Goal: Task Accomplishment & Management: Manage account settings

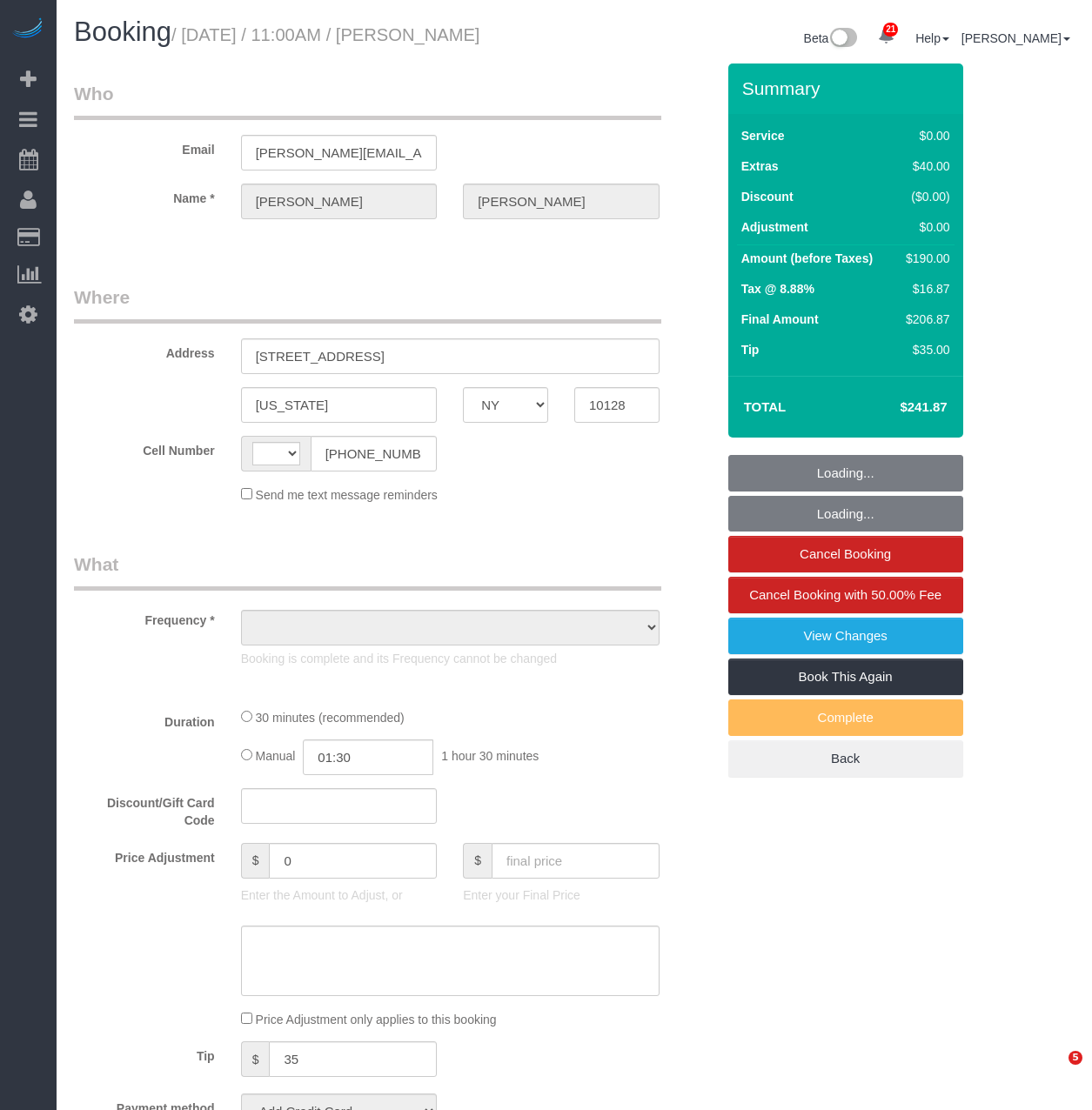
select select "NY"
select select "string:[GEOGRAPHIC_DATA]"
select select "string:stripe-pm_1RVi9G4VGloSiKo7oNOcz96w"
select select "number:60"
select select "number:79"
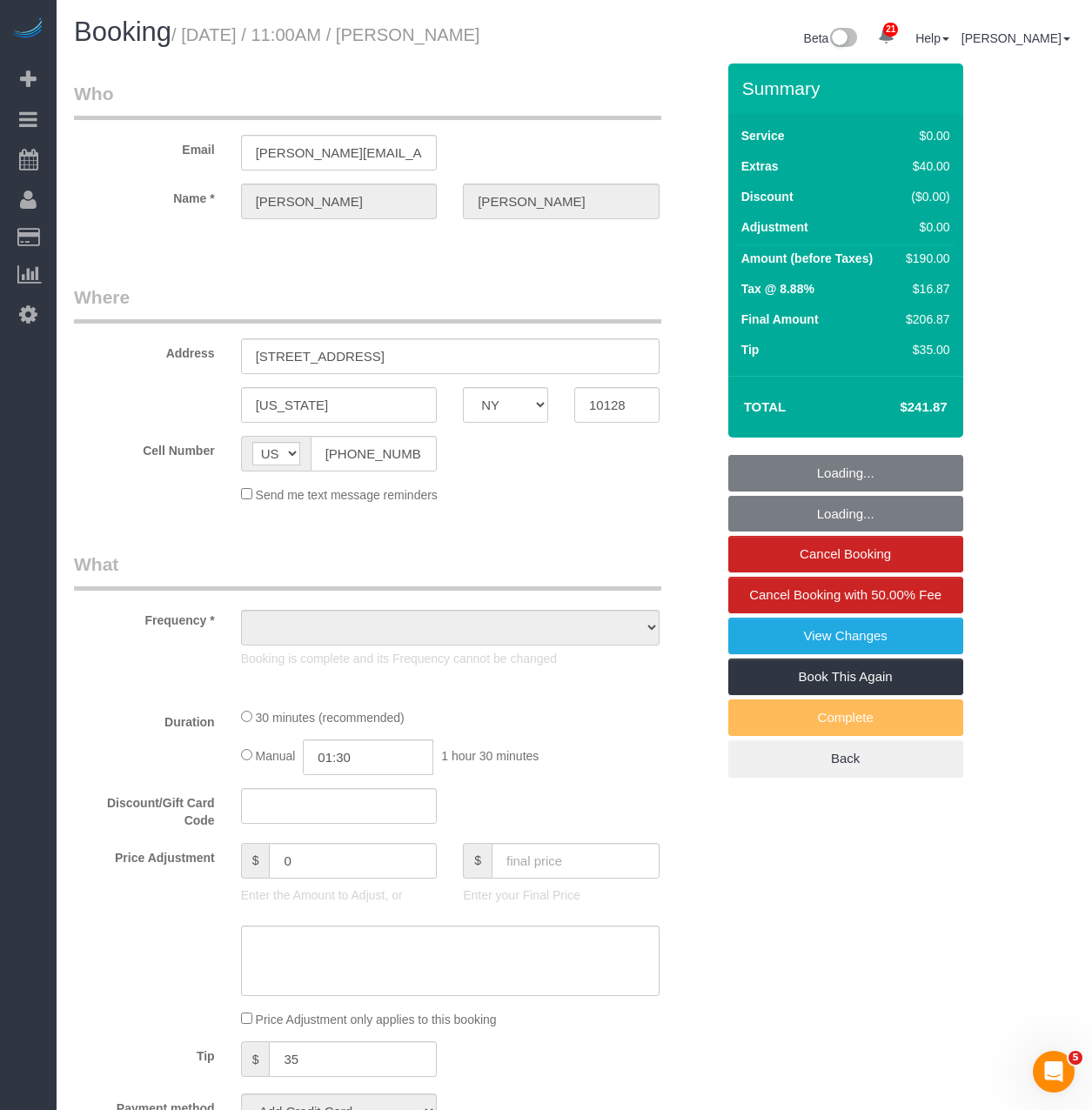
select select "number:15"
select select "number:5"
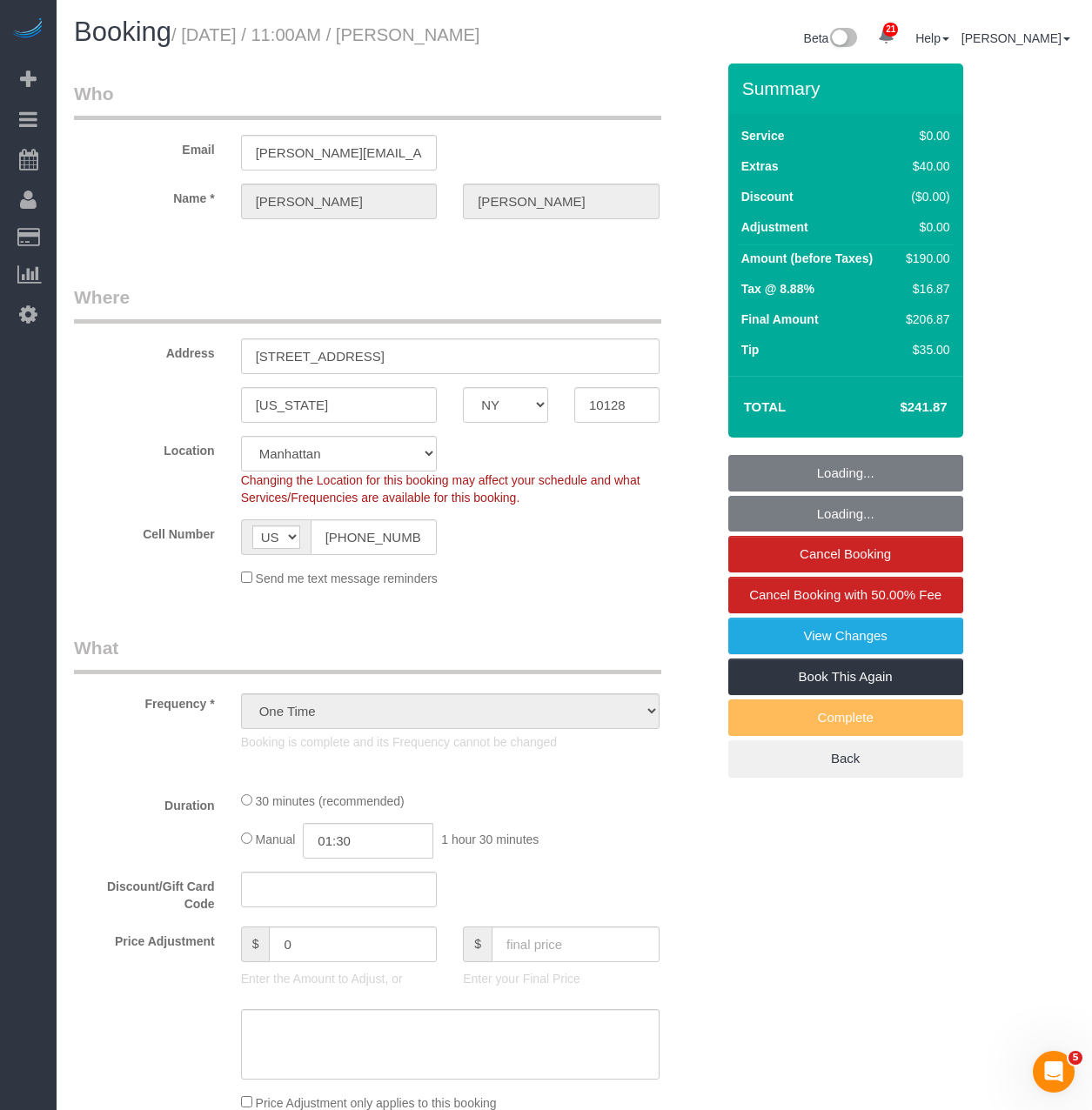
select select "object:1520"
select select "spot1"
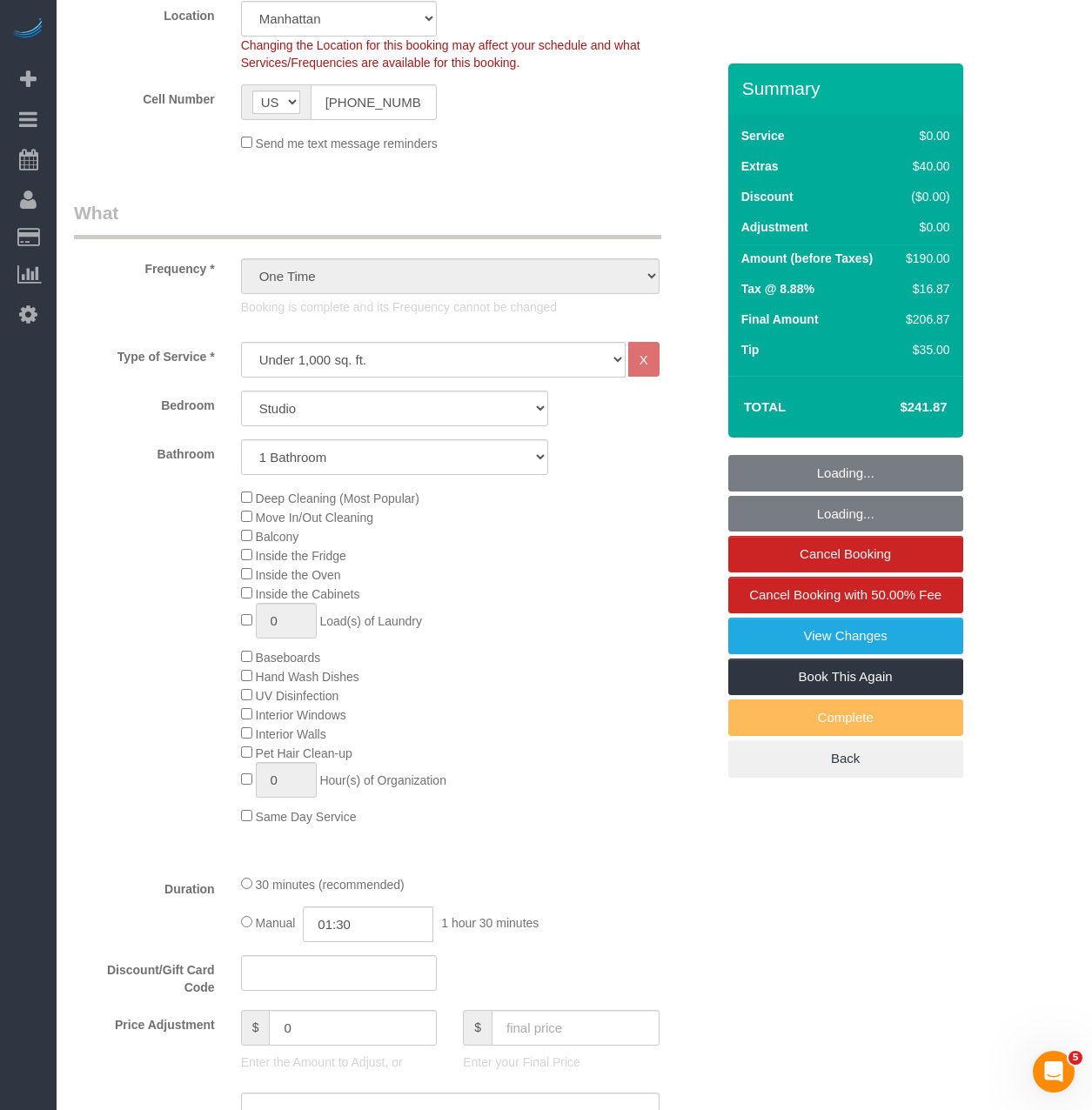
scroll to position [957, 0]
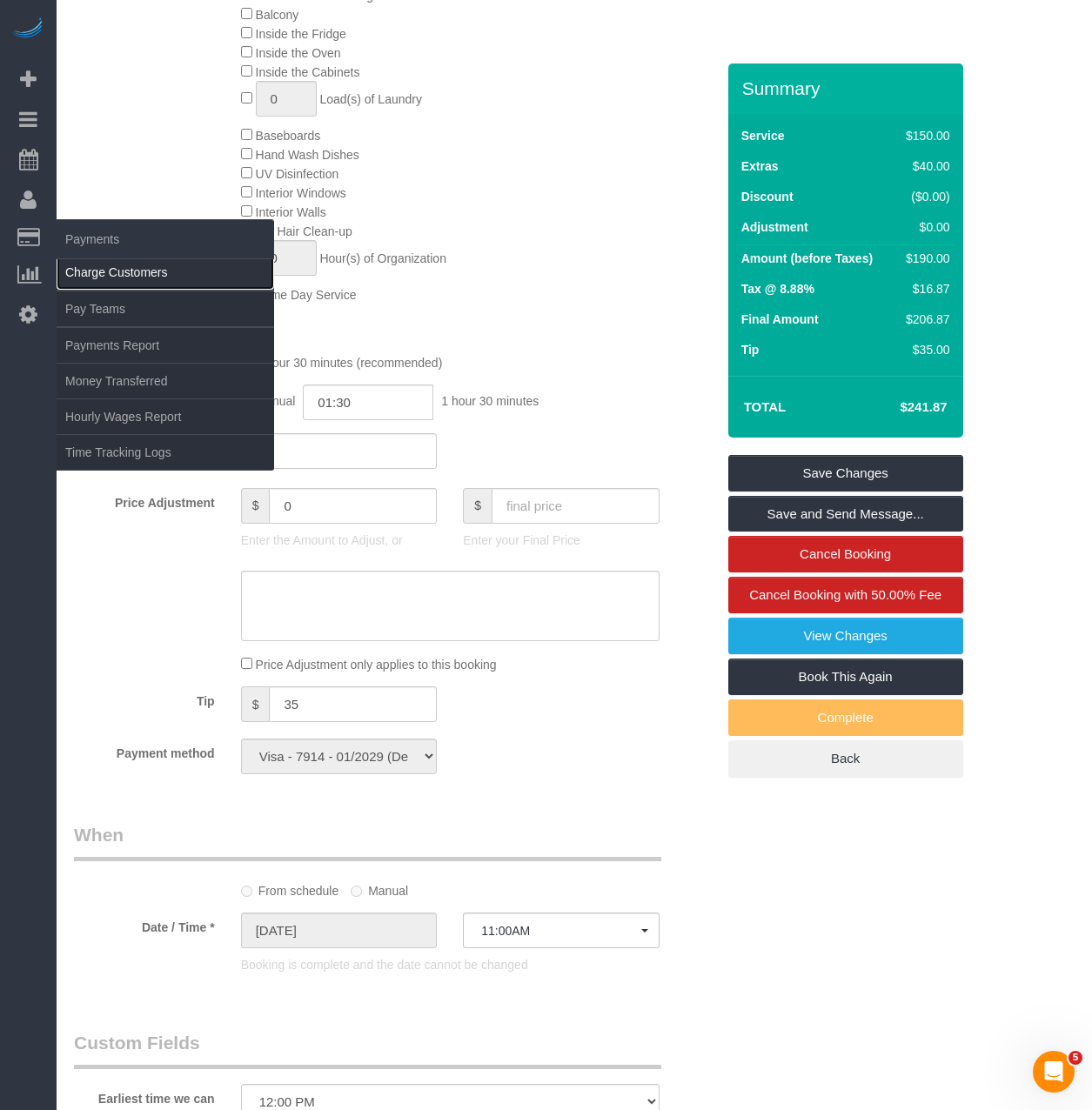
click at [98, 264] on link "Charge Customers" at bounding box center [165, 272] width 217 height 35
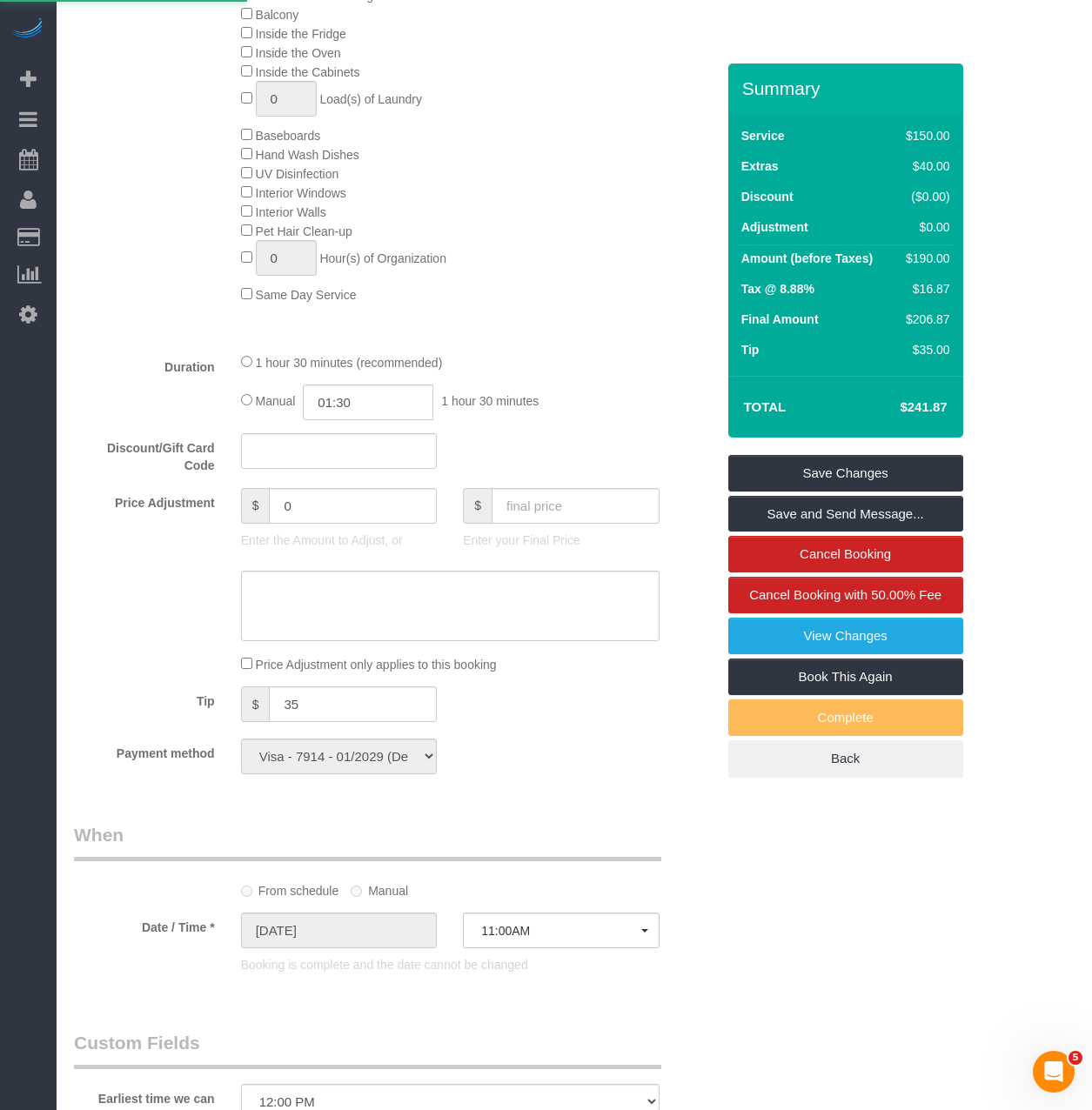
select select
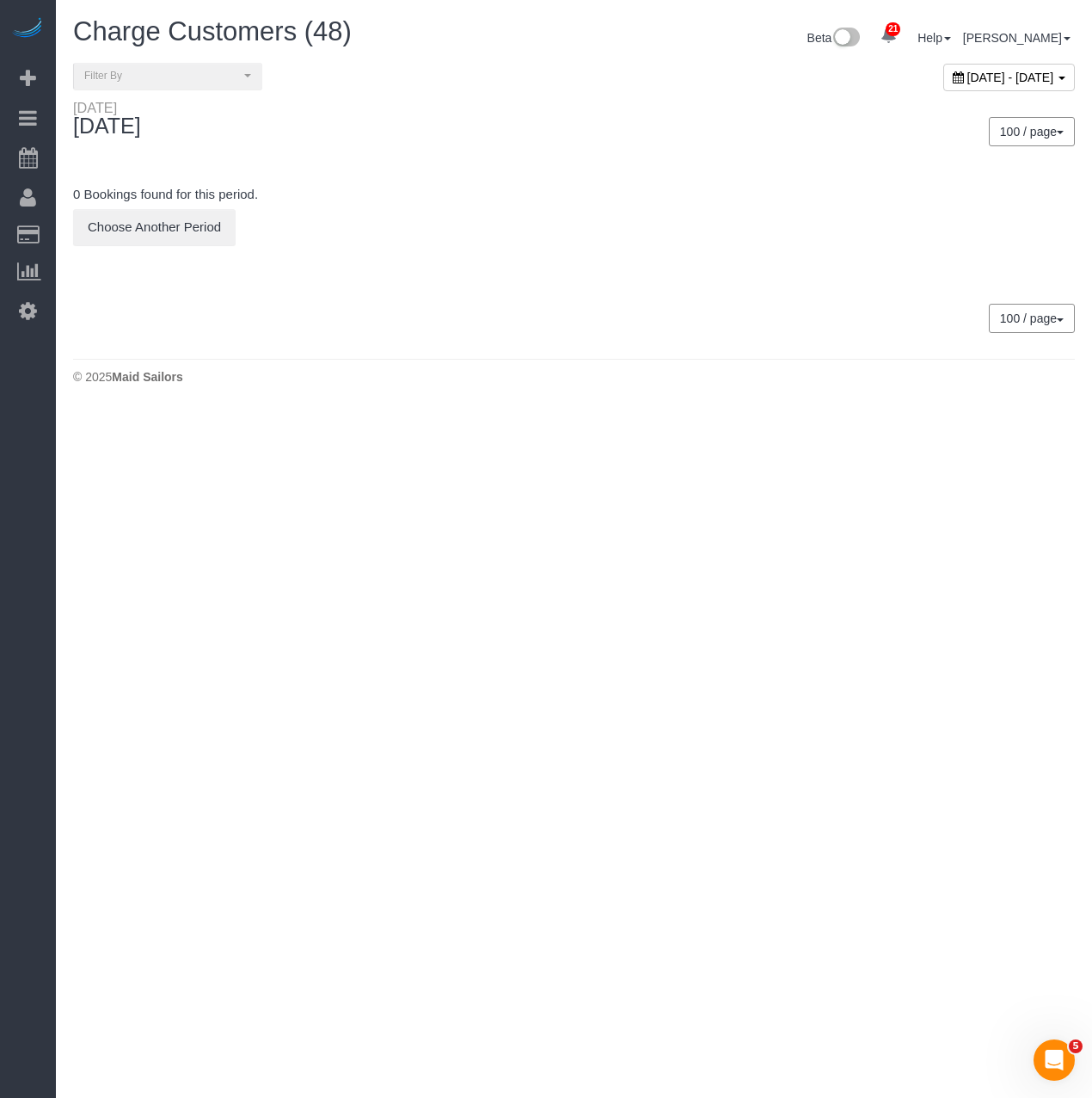
click at [968, 82] on span "September 18, 2025 - September 18, 2025" at bounding box center [1011, 77] width 87 height 14
type input "**********"
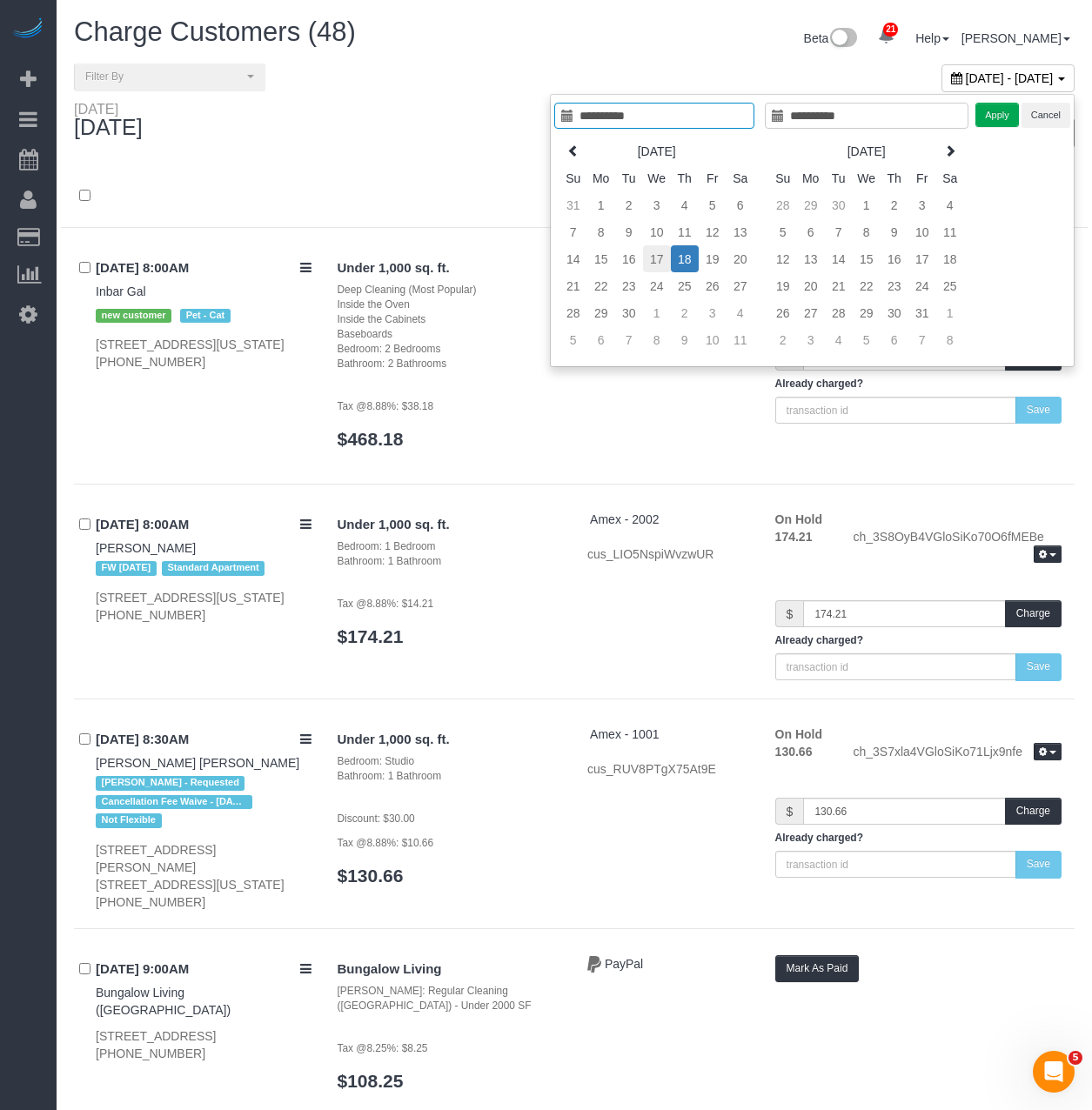
type input "**********"
click at [669, 260] on td "17" at bounding box center [656, 259] width 28 height 27
type input "**********"
click at [669, 260] on td "17" at bounding box center [656, 259] width 28 height 27
type input "**********"
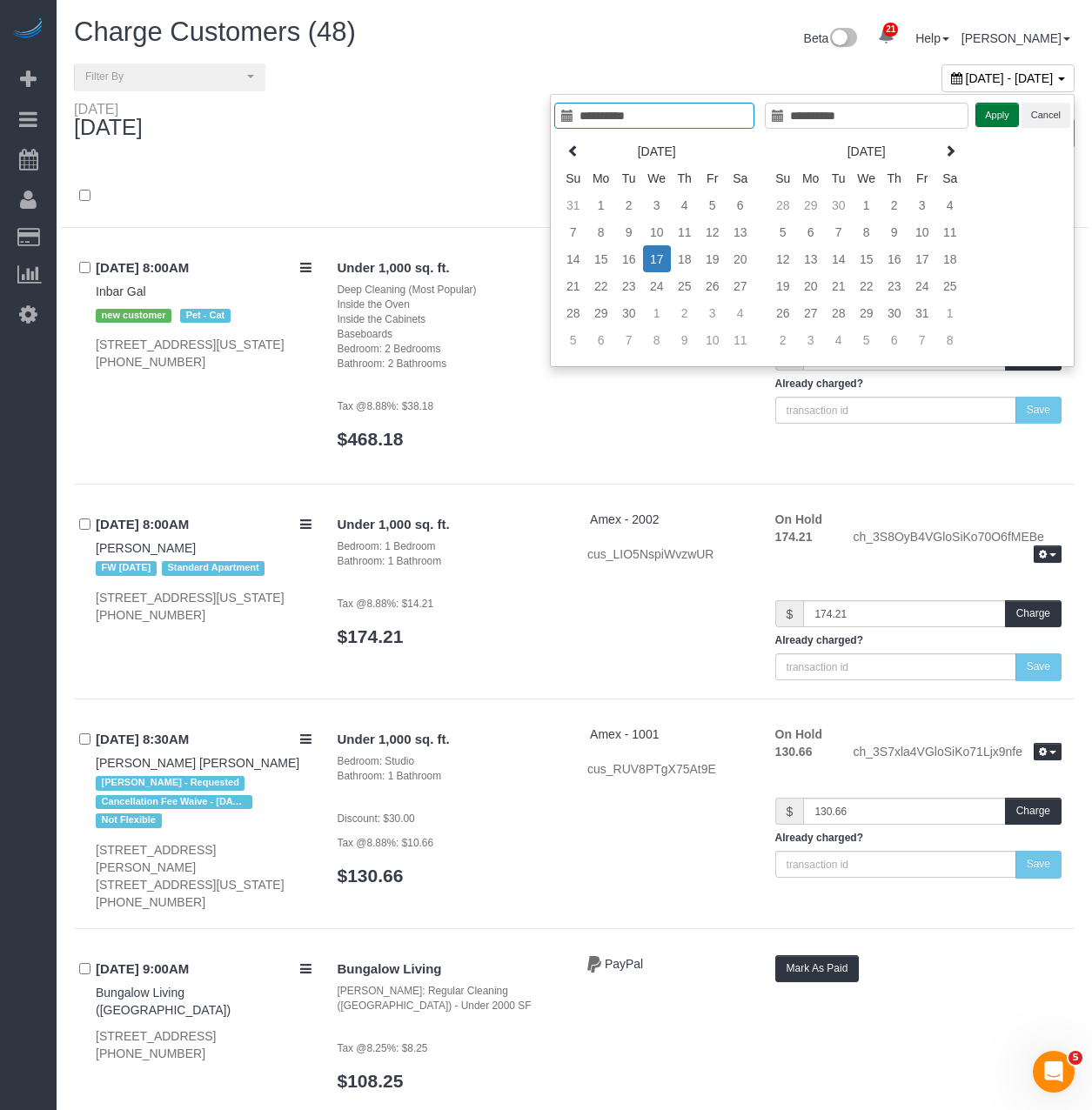
click at [983, 116] on button "Apply" at bounding box center [997, 115] width 44 height 25
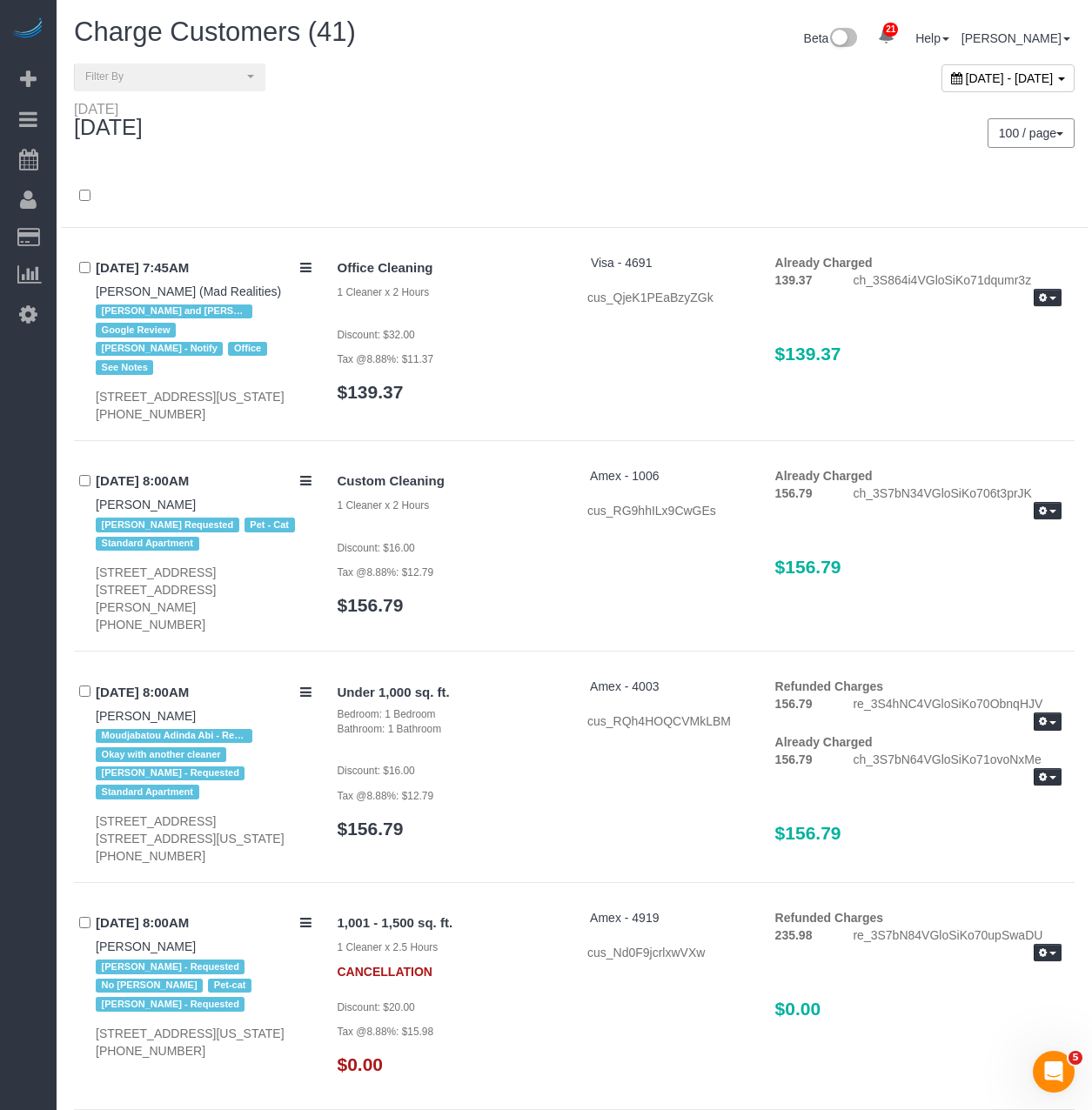
scroll to position [6824, 0]
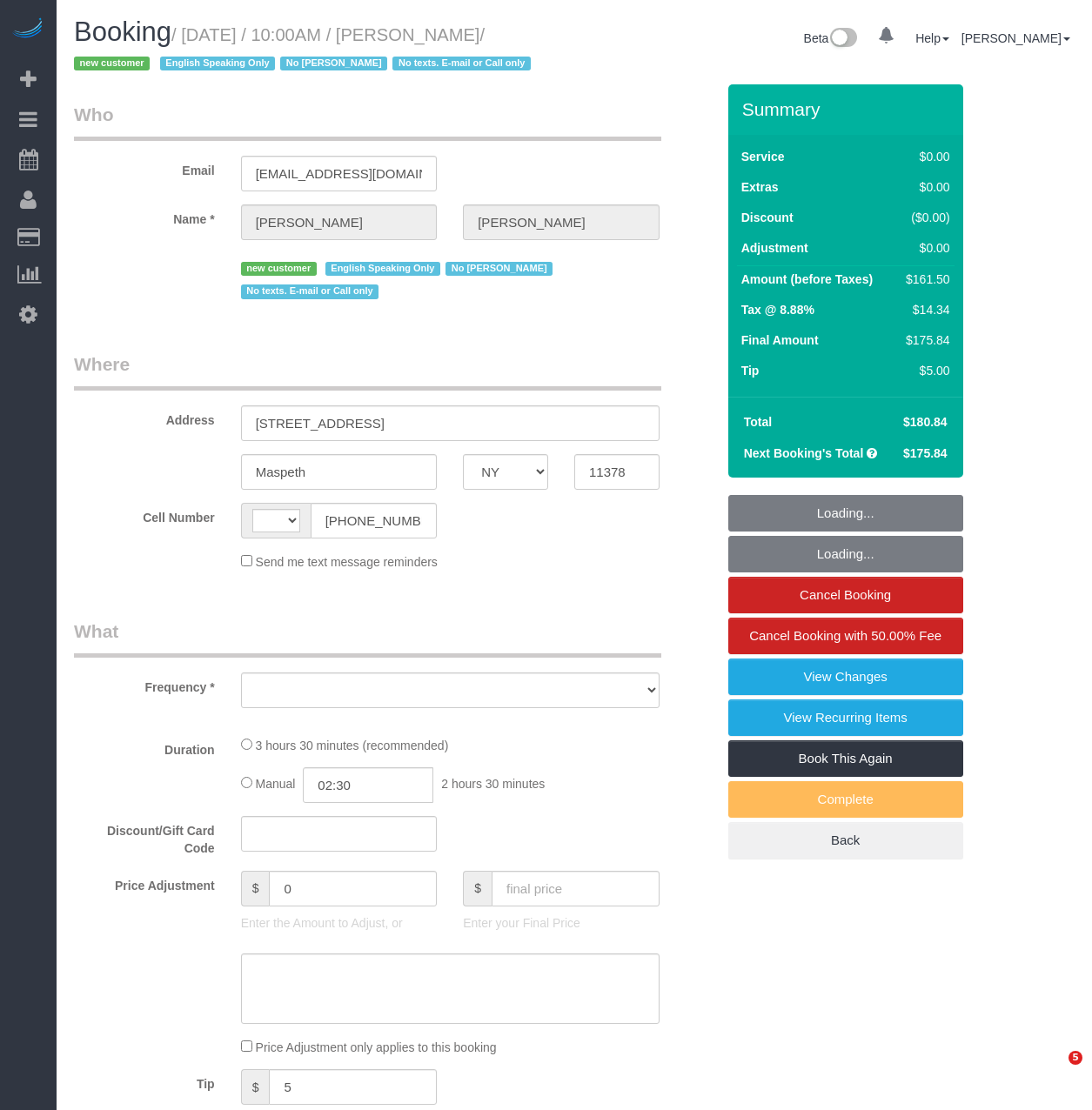
select select "NY"
select select "object:577"
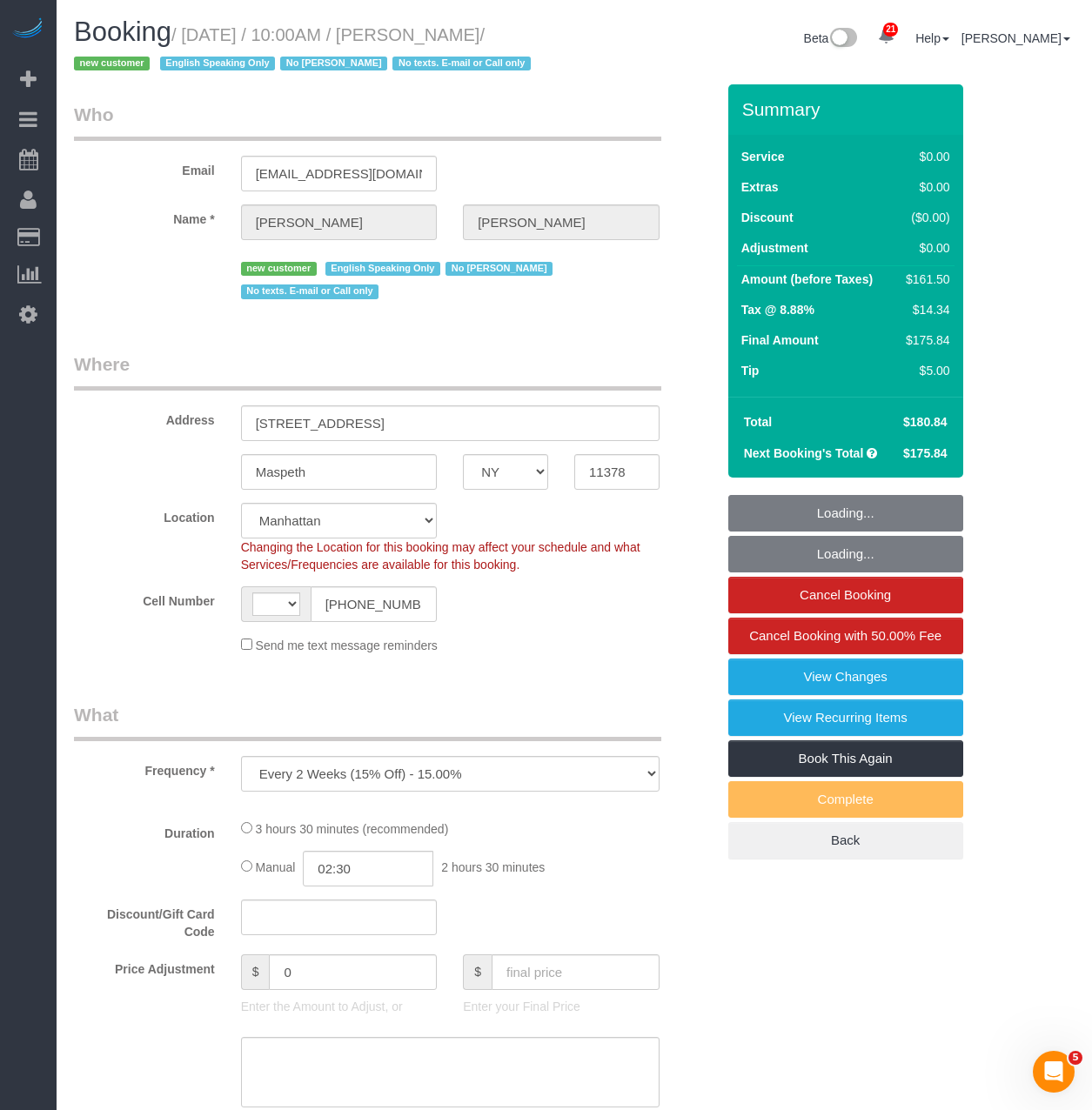
select select "string:[GEOGRAPHIC_DATA]"
select select "1"
select select "2"
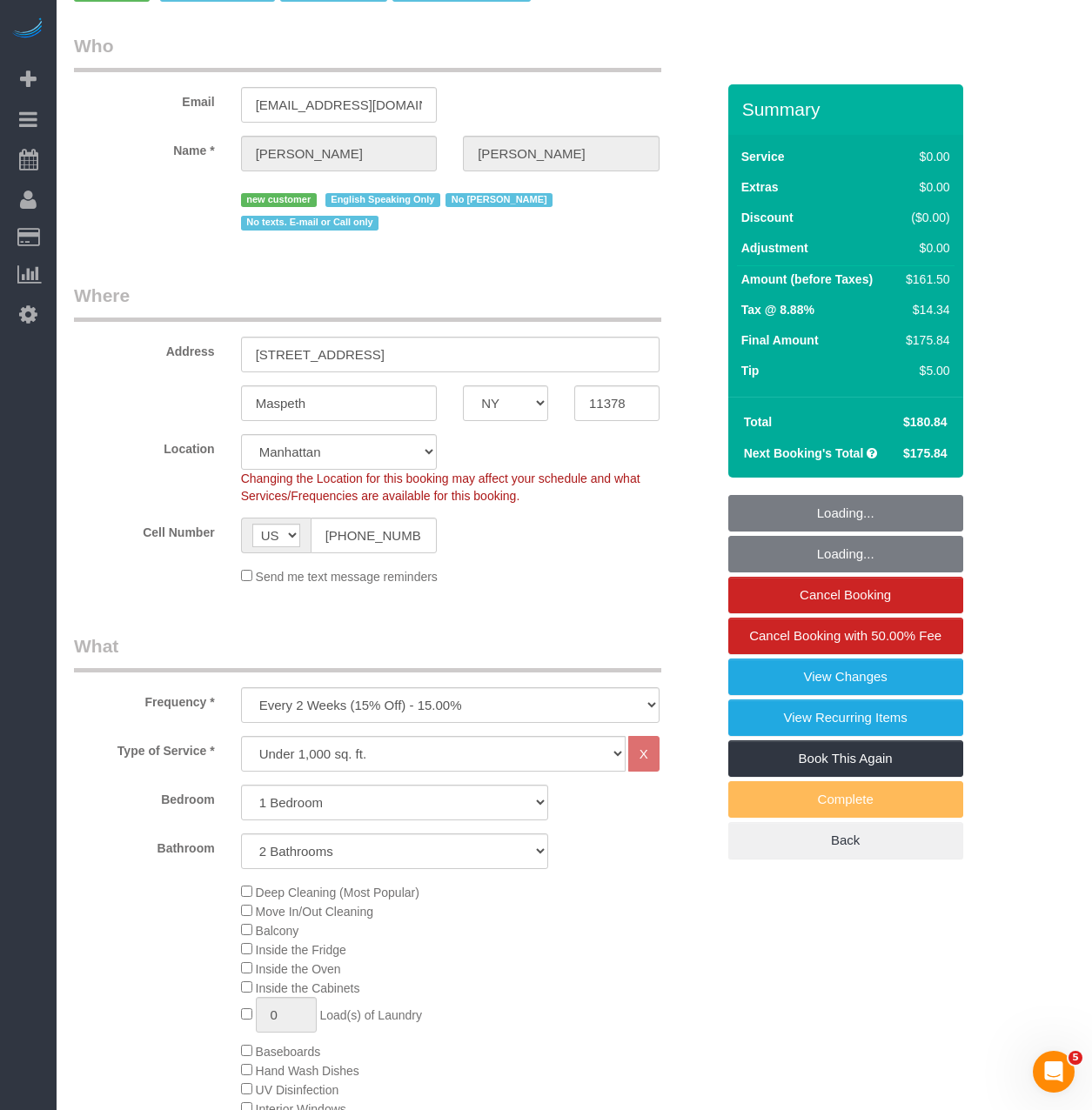
select select "object:937"
select select "string:stripe-pm_1S4kH04VGloSiKo7jBUQZBFh"
select select "1"
select select "2"
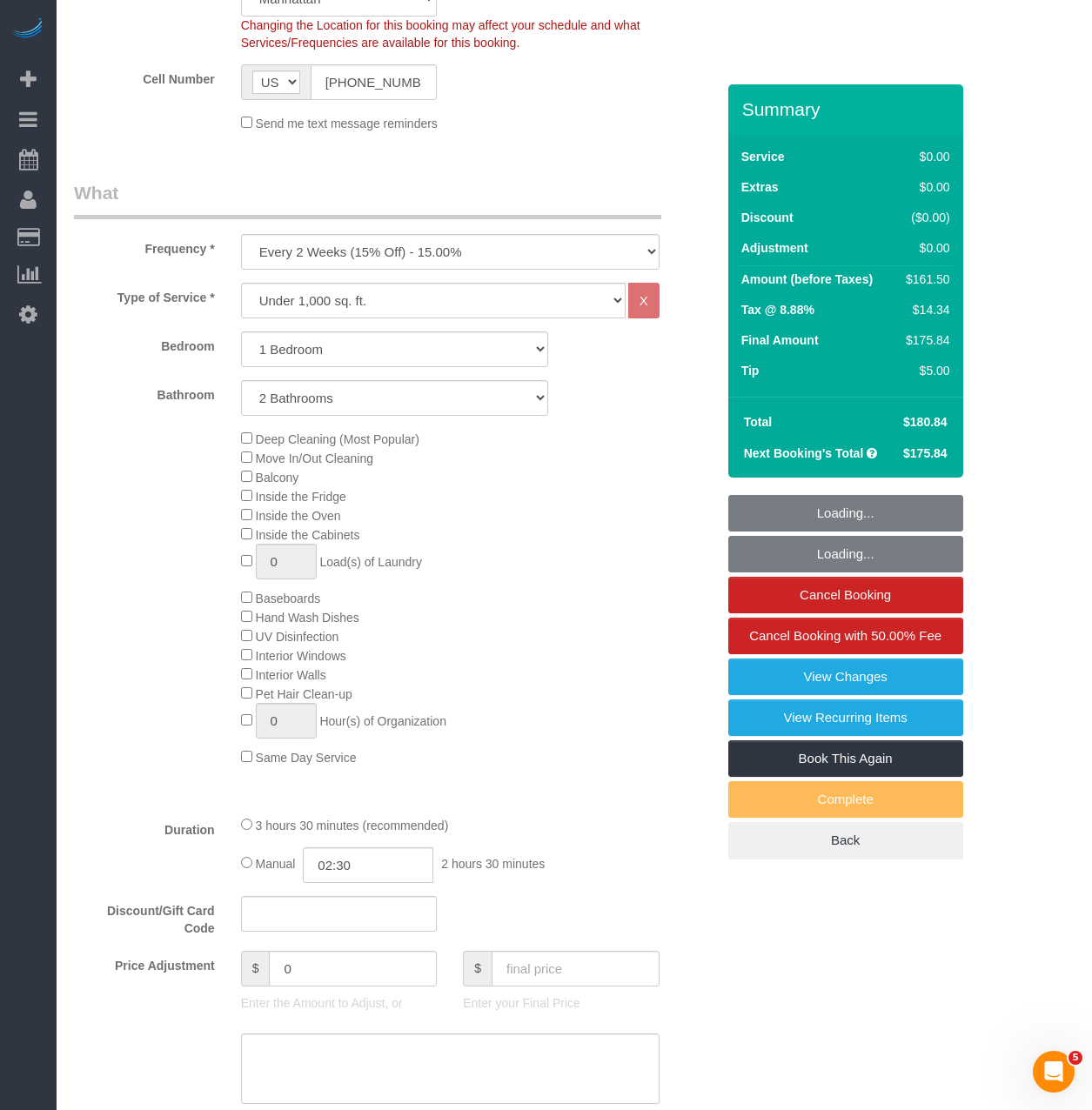
select select "number:57"
select select "number:77"
select select "number:15"
select select "number:5"
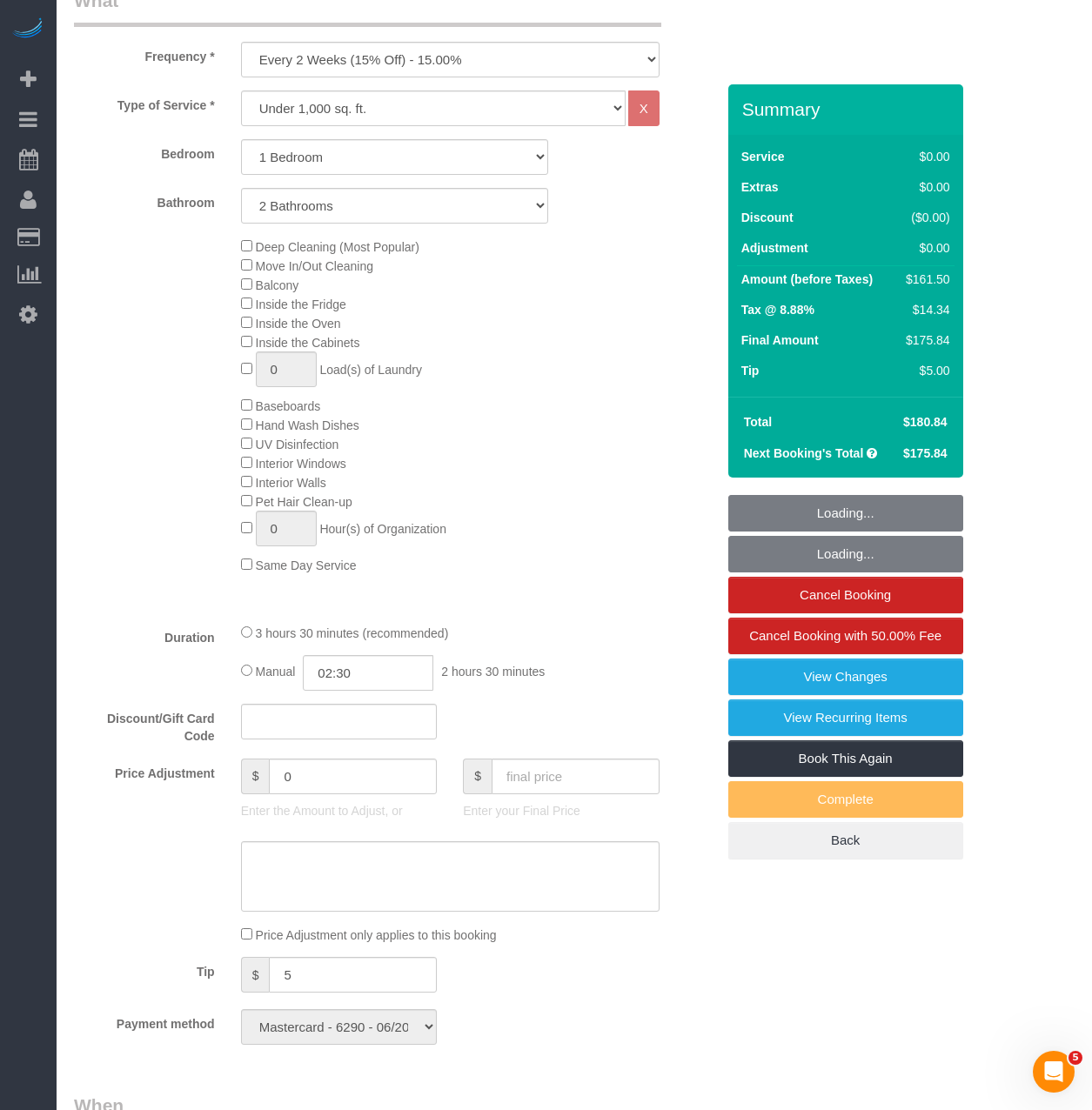
select select "spot1"
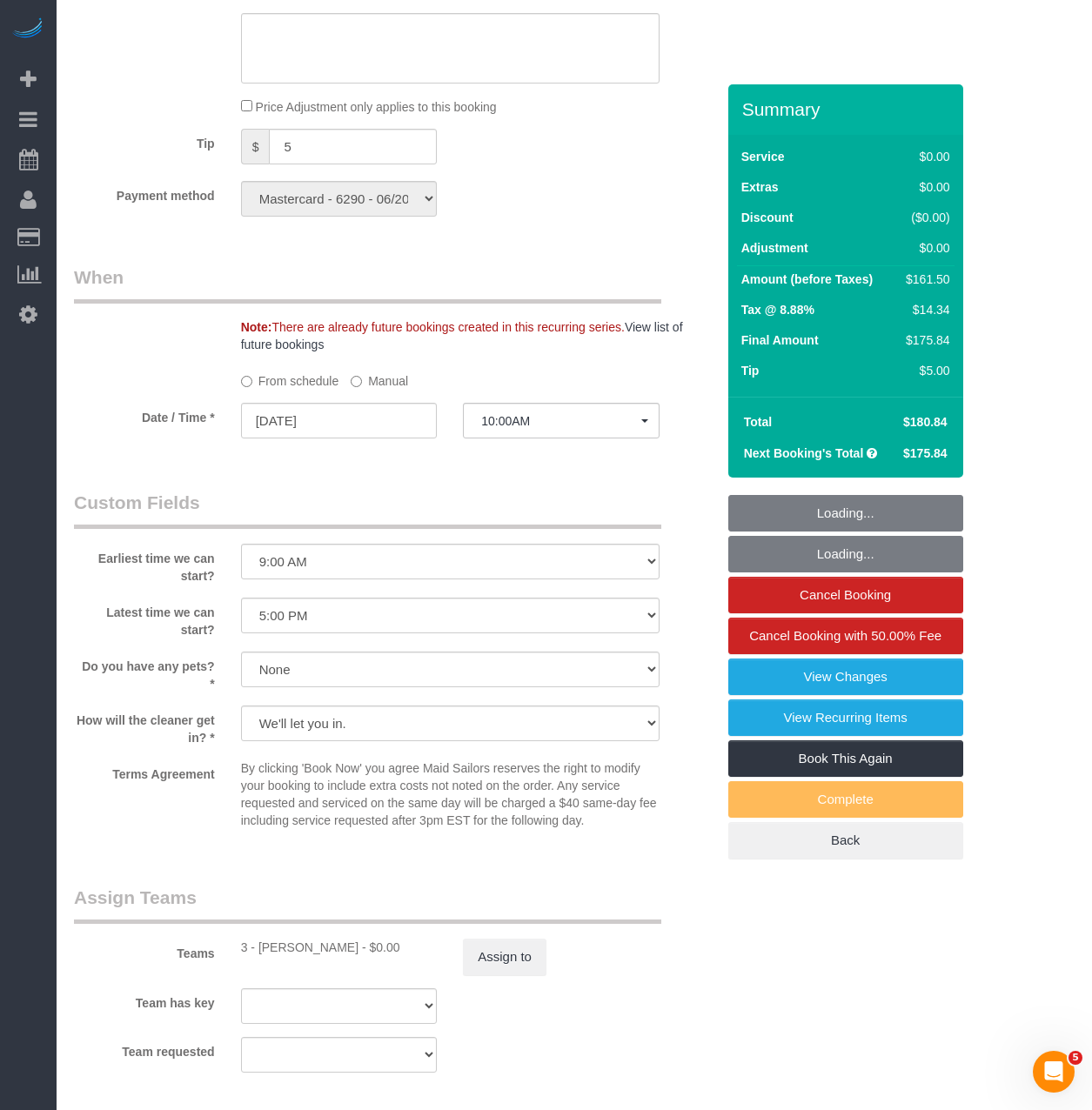
scroll to position [1565, 0]
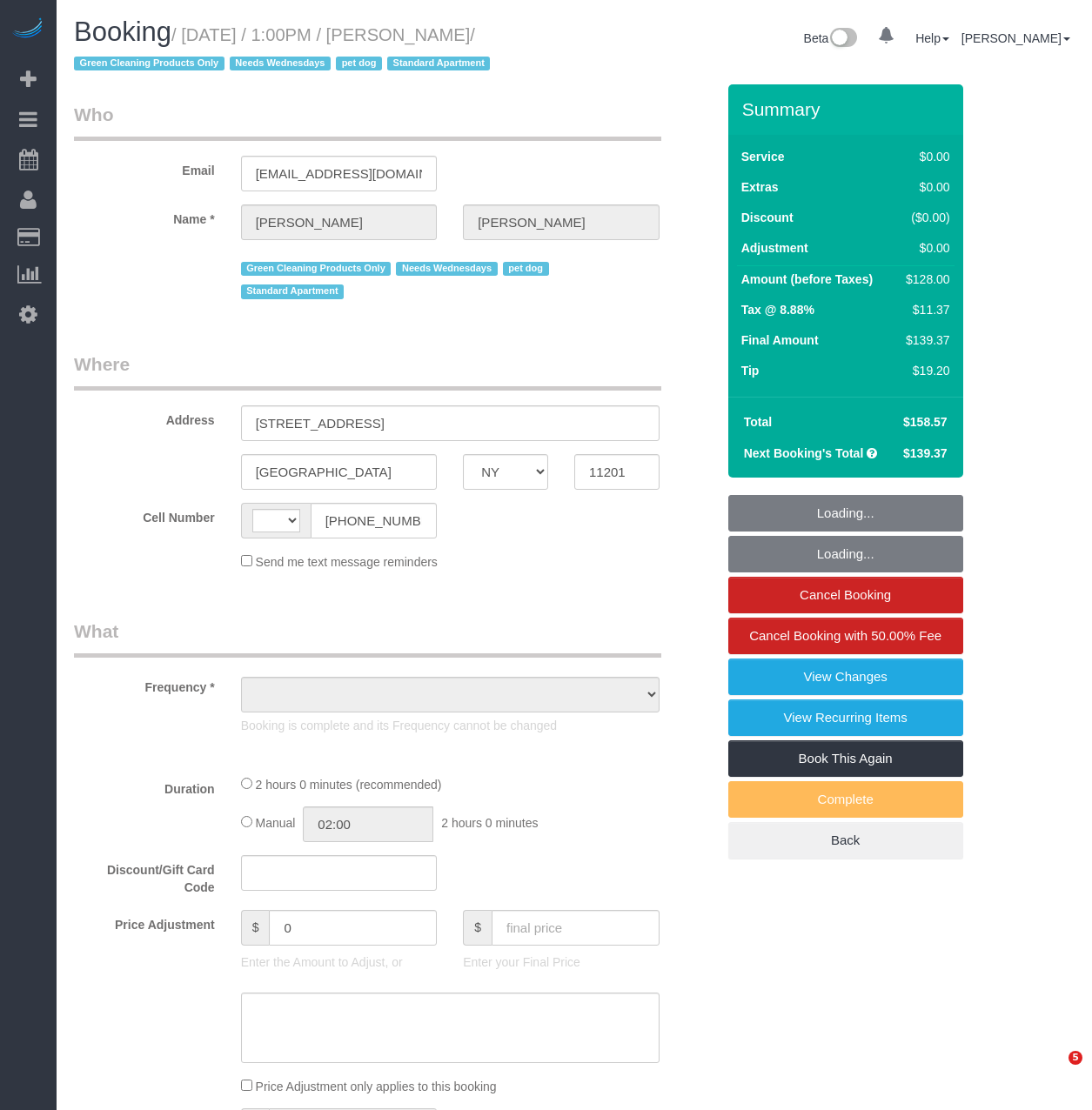
select select "NY"
select select "string:[GEOGRAPHIC_DATA]"
select select "object:831"
select select "string:stripe-pm_1RN3sH4VGloSiKo7cD90aCm4"
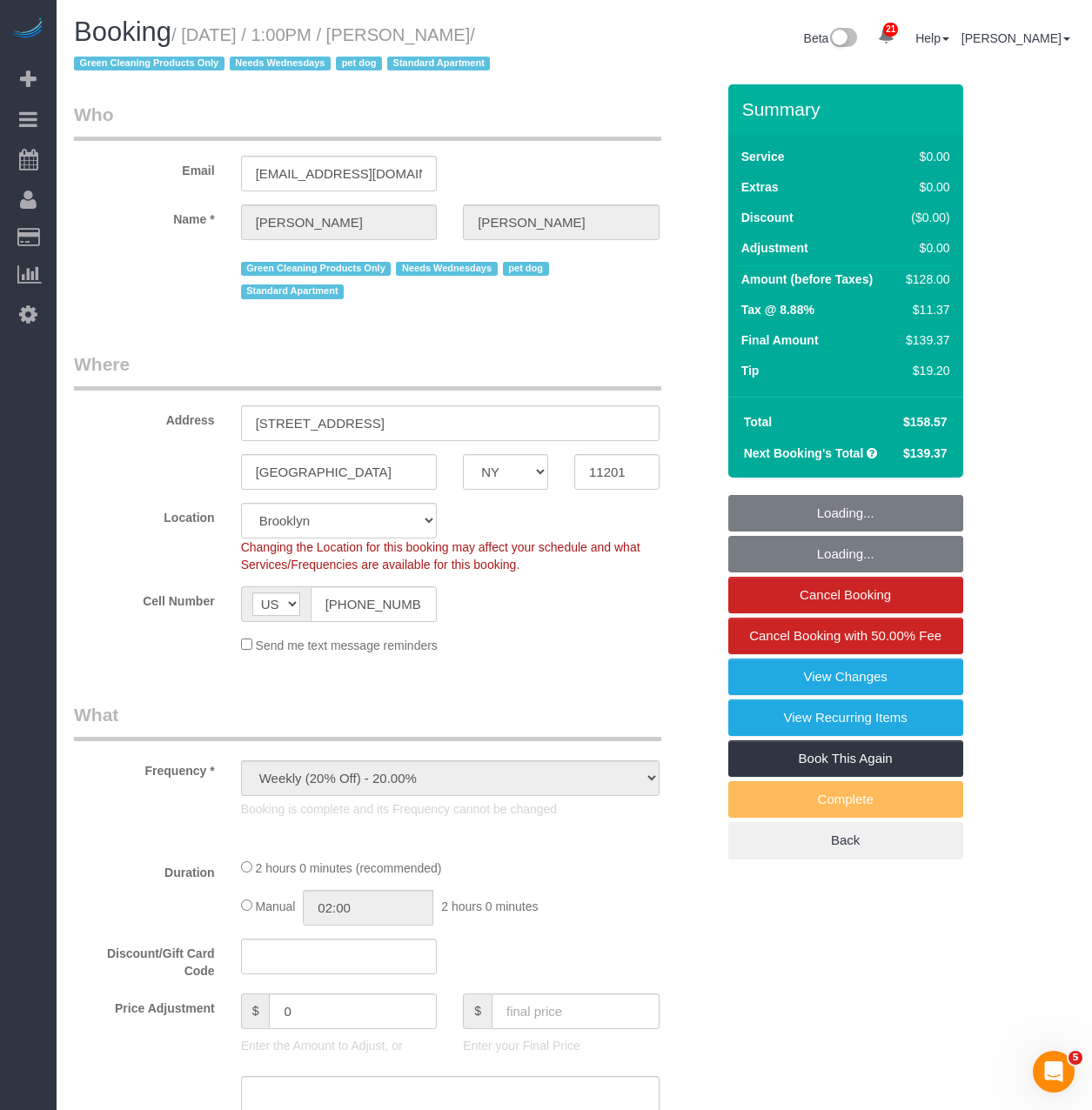
select select "1"
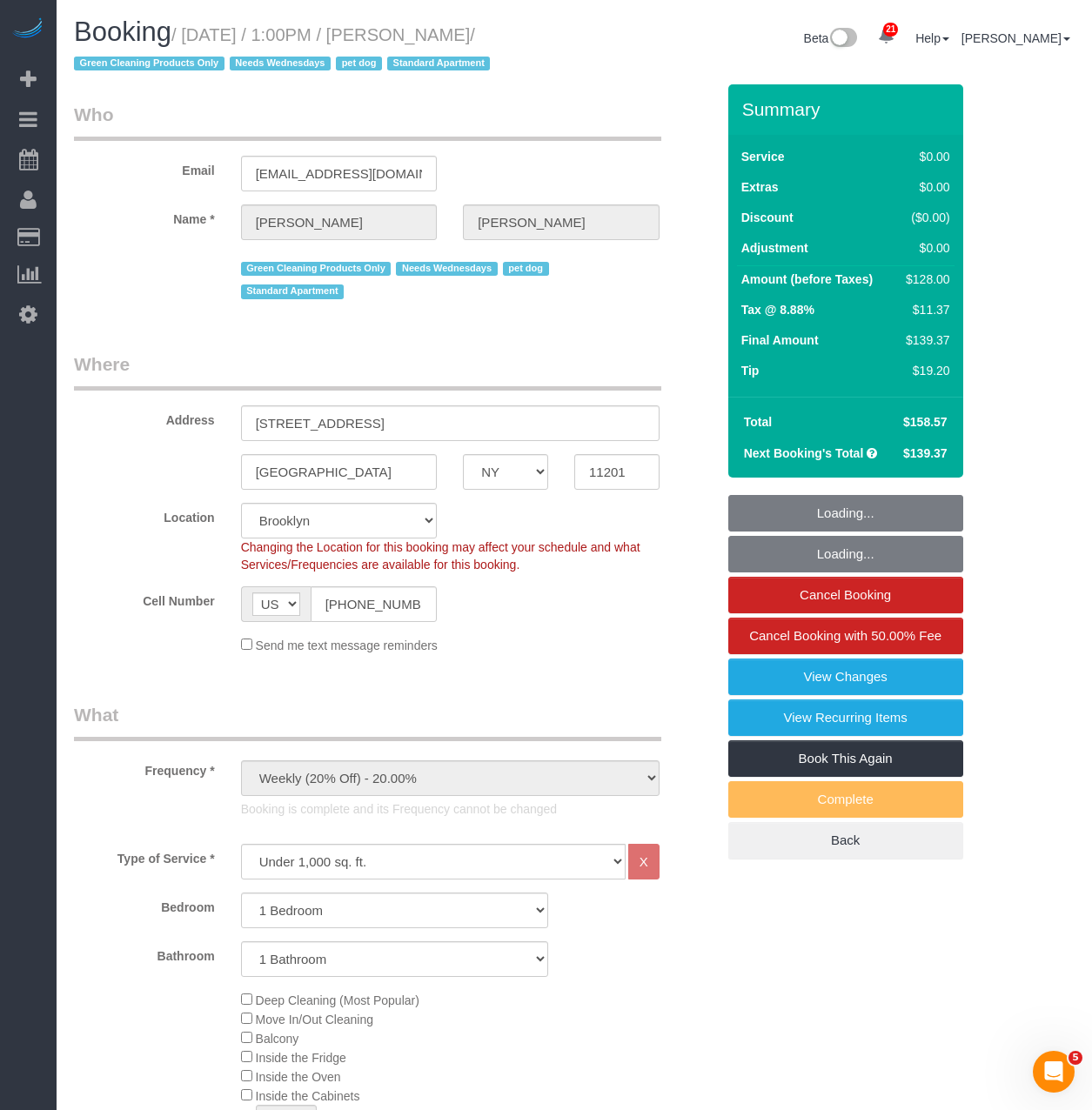
select select "object:942"
select select "1"
select select "spot1"
select select "number:57"
select select "number:74"
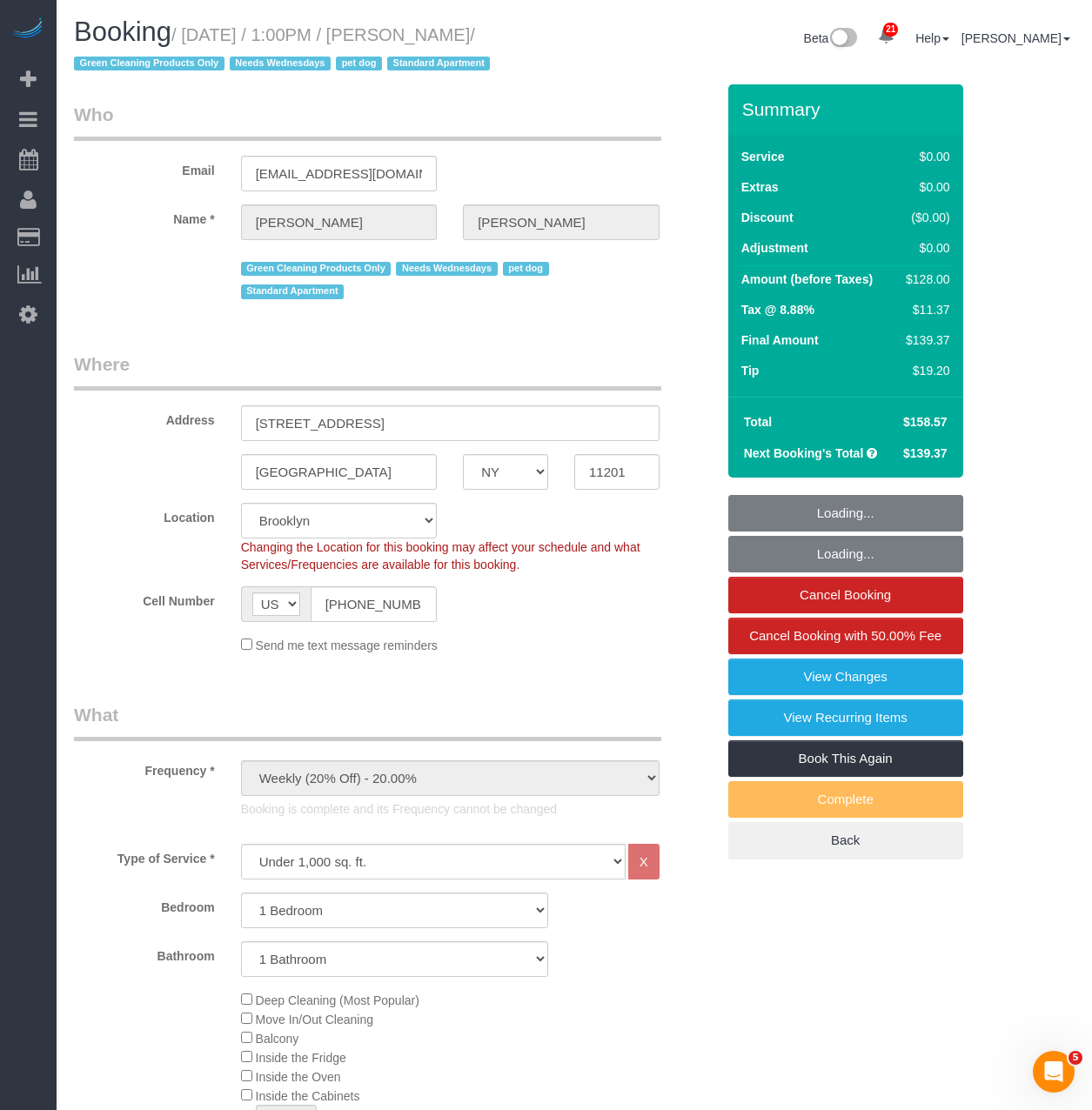
select select "number:13"
select select "number:7"
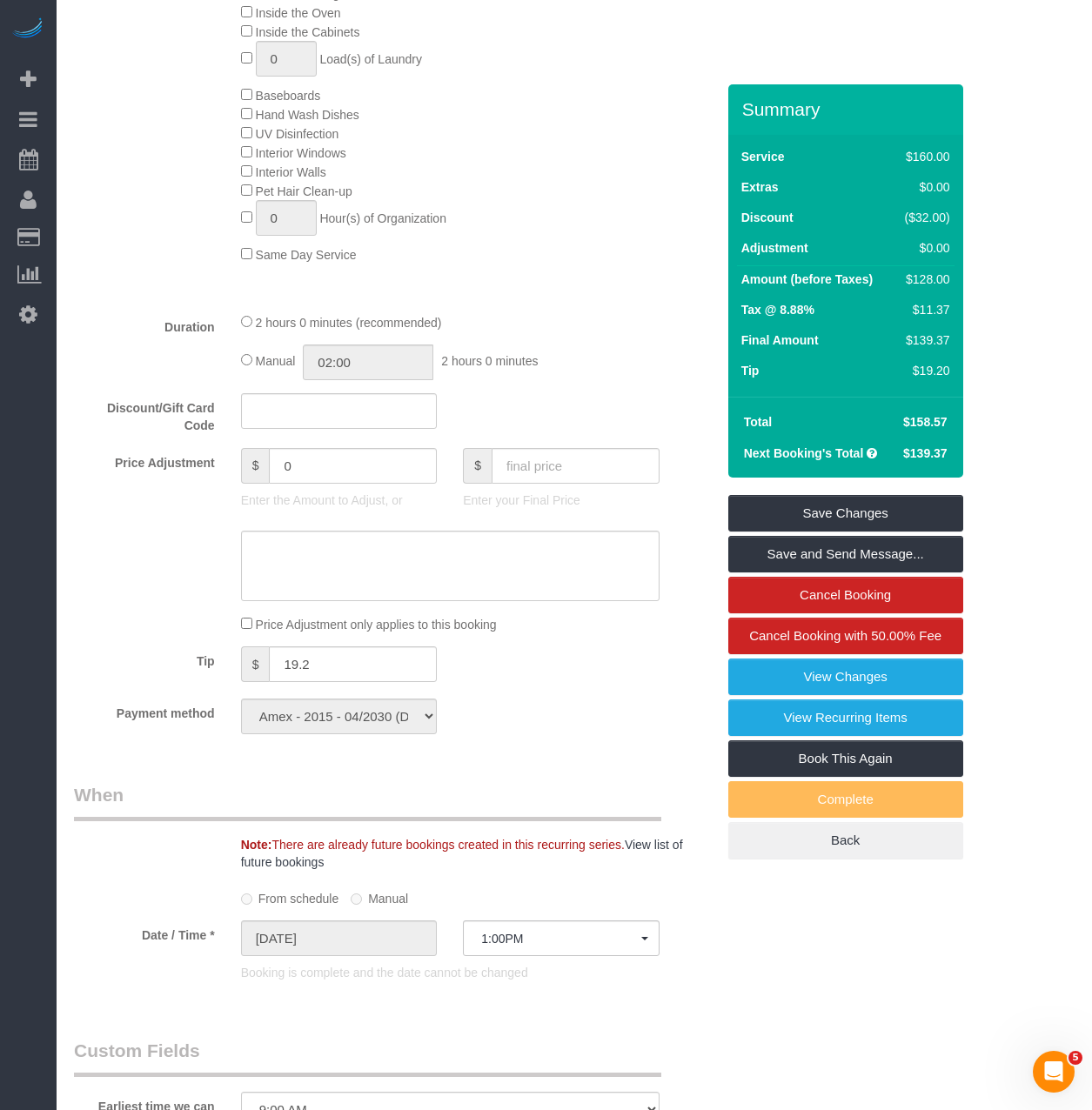
scroll to position [1043, 0]
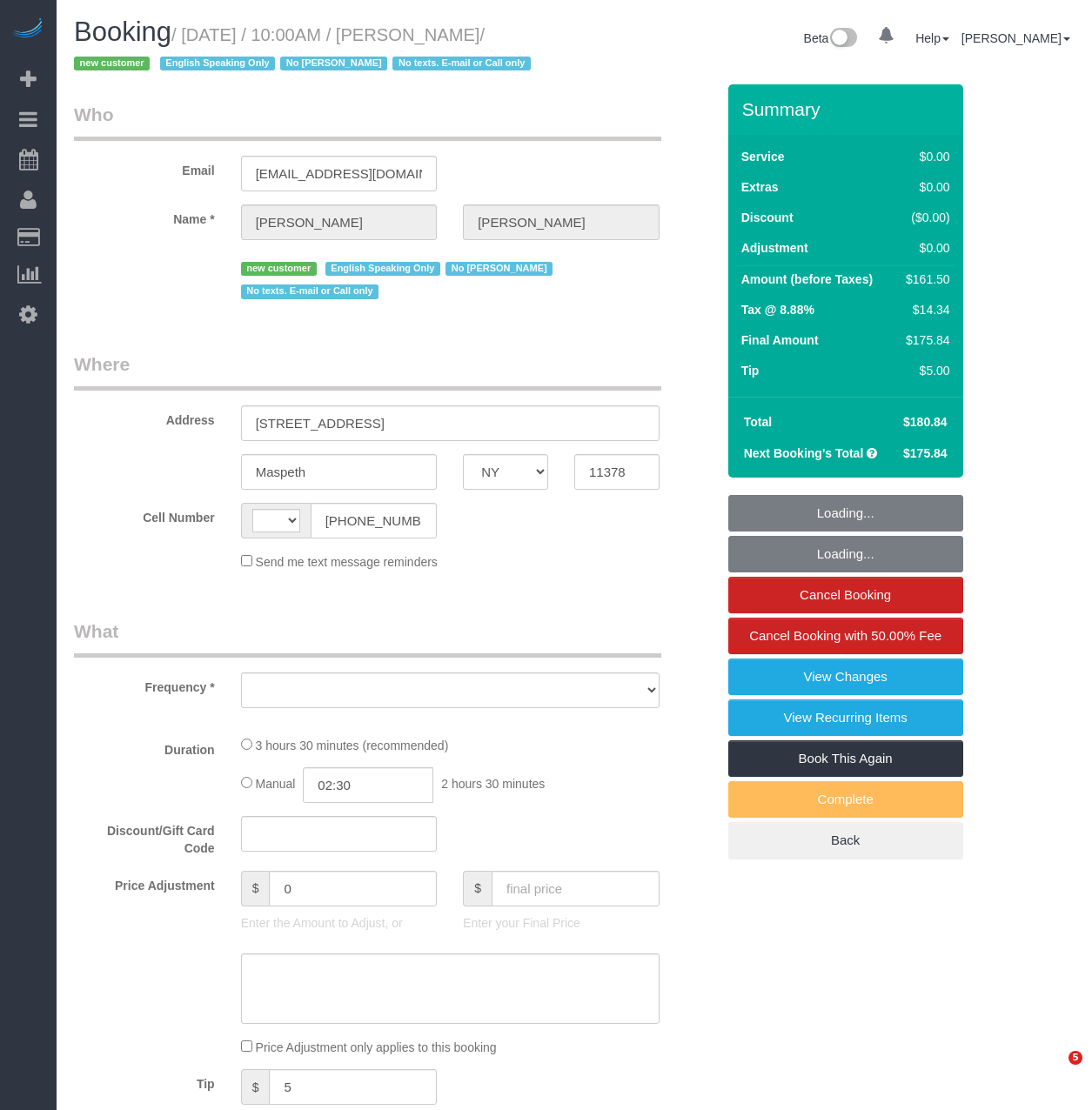
select select "NY"
select select "string:[GEOGRAPHIC_DATA]"
select select "object:824"
select select "string:stripe-pm_1S4kH04VGloSiKo7jBUQZBFh"
select select "1"
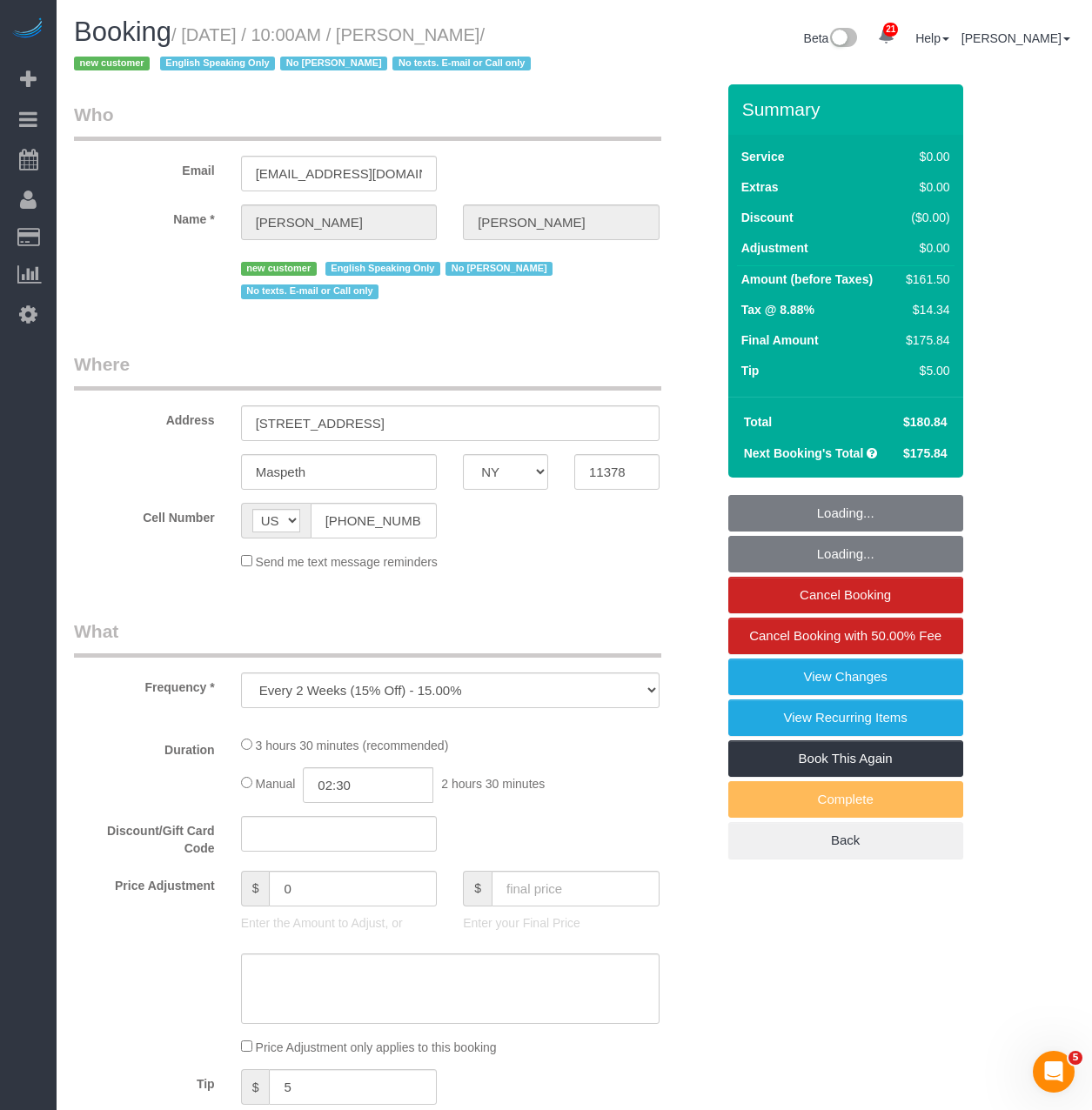
select select "2"
select select "number:57"
select select "number:77"
select select "number:15"
select select "number:5"
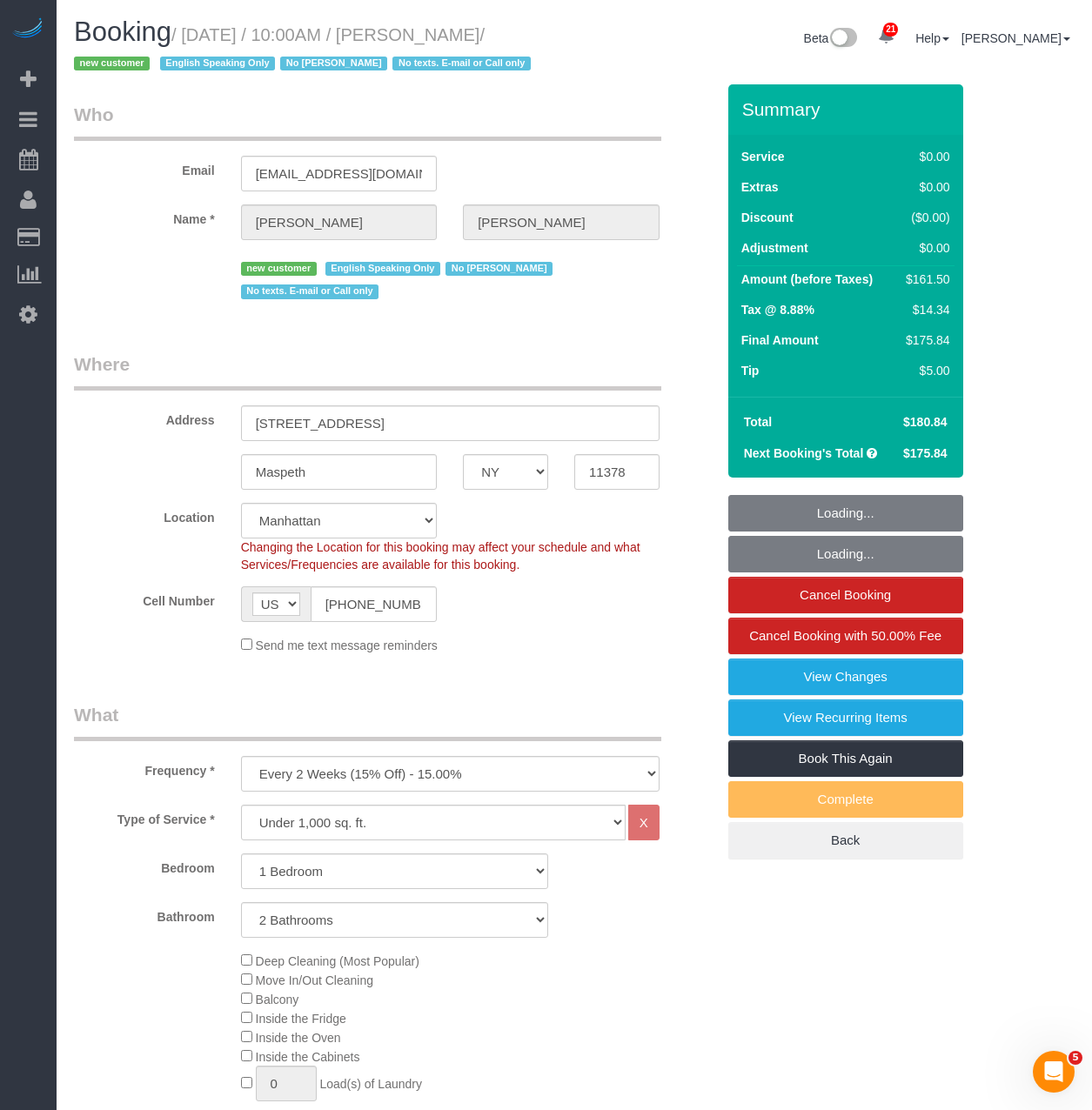
select select "object:1082"
select select "spot1"
select select "1"
select select "2"
